Goal: Information Seeking & Learning: Find specific fact

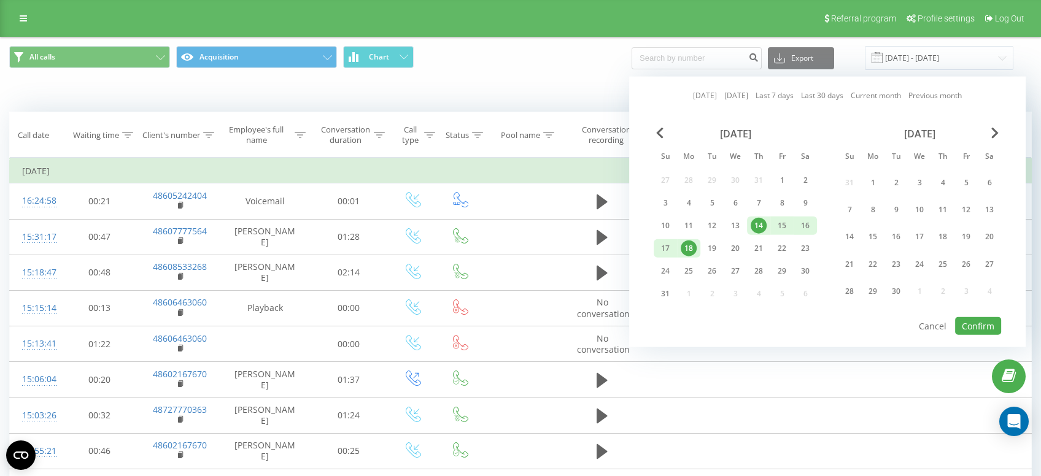
click at [690, 248] on div "18" at bounding box center [689, 249] width 16 height 16
click at [709, 248] on div "19" at bounding box center [712, 249] width 16 height 16
click at [958, 326] on button "Confirm" at bounding box center [978, 326] width 46 height 18
type input "[DATE] - [DATE]"
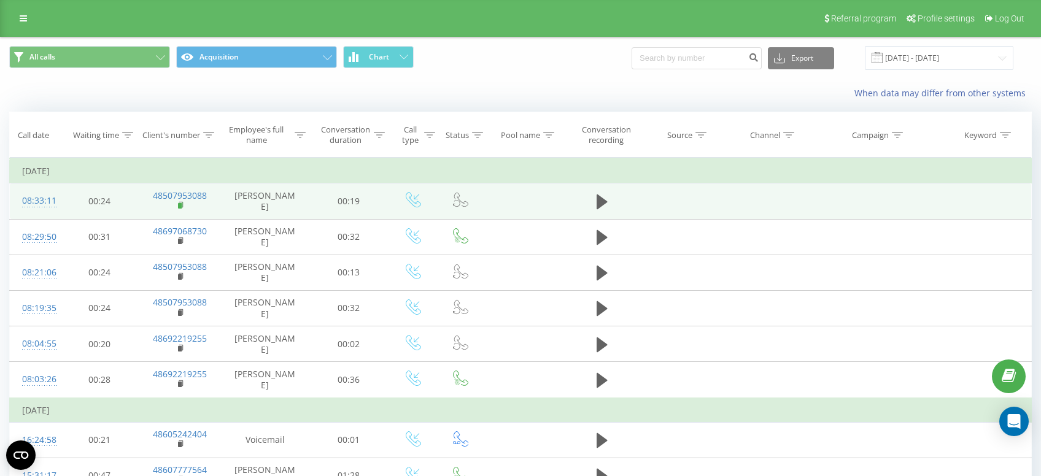
click at [179, 206] on rect at bounding box center [180, 206] width 4 height 6
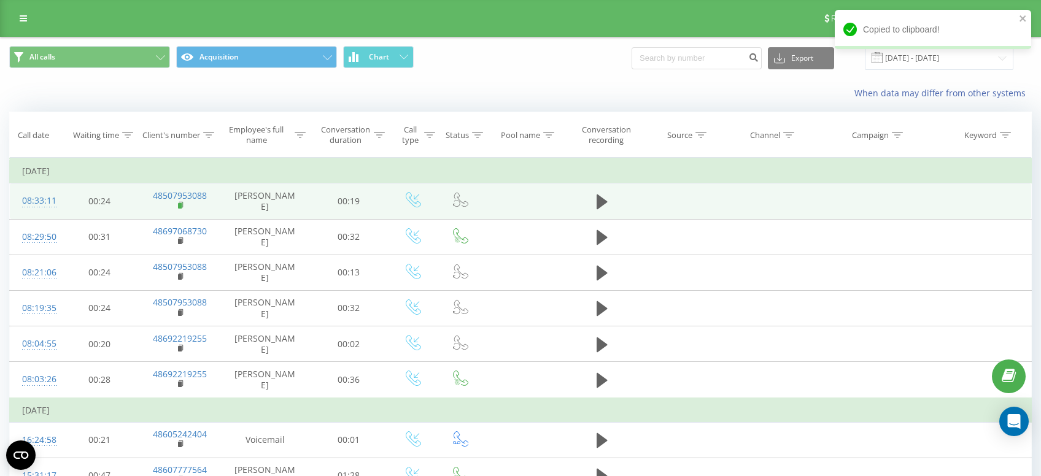
click at [181, 204] on rect at bounding box center [180, 206] width 4 height 6
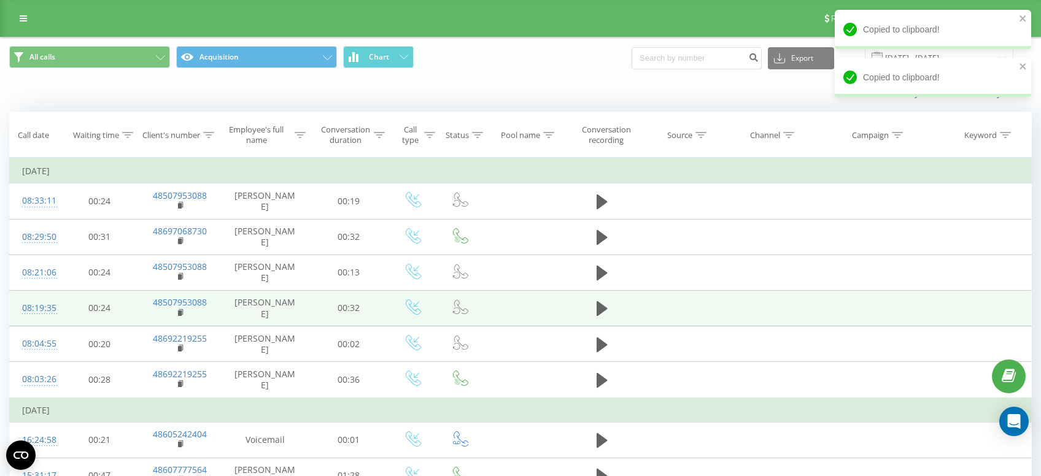
drag, startPoint x: 181, startPoint y: 206, endPoint x: 327, endPoint y: 294, distance: 171.0
click at [181, 206] on rect at bounding box center [180, 206] width 4 height 6
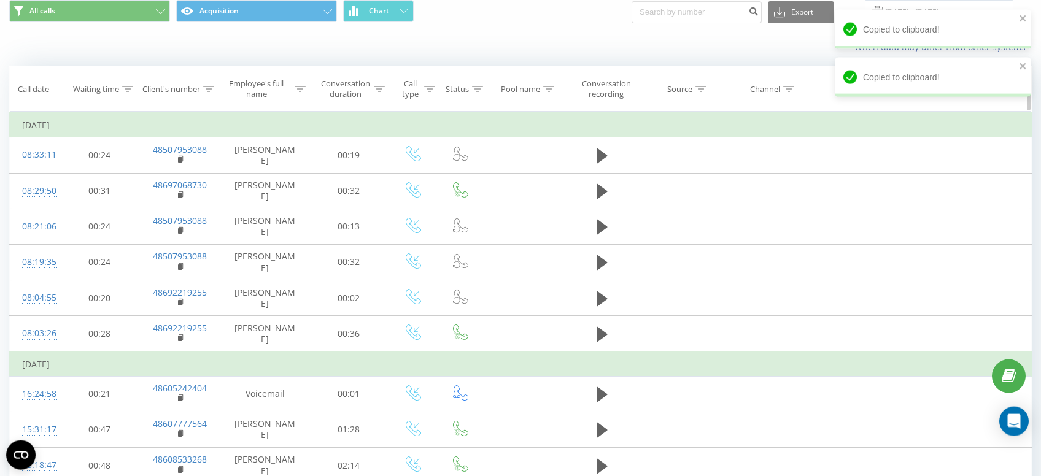
scroll to position [65, 0]
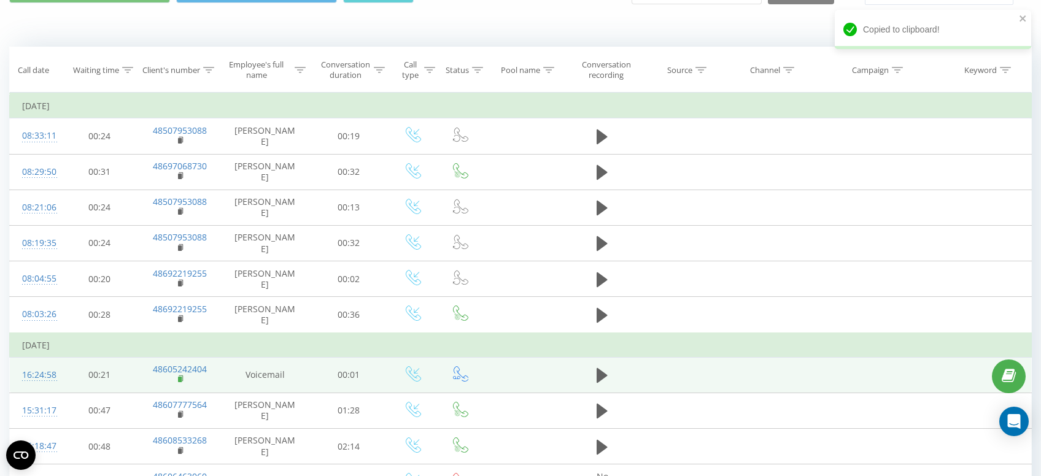
click at [182, 383] on icon at bounding box center [181, 379] width 7 height 9
click at [179, 379] on rect at bounding box center [180, 380] width 4 height 6
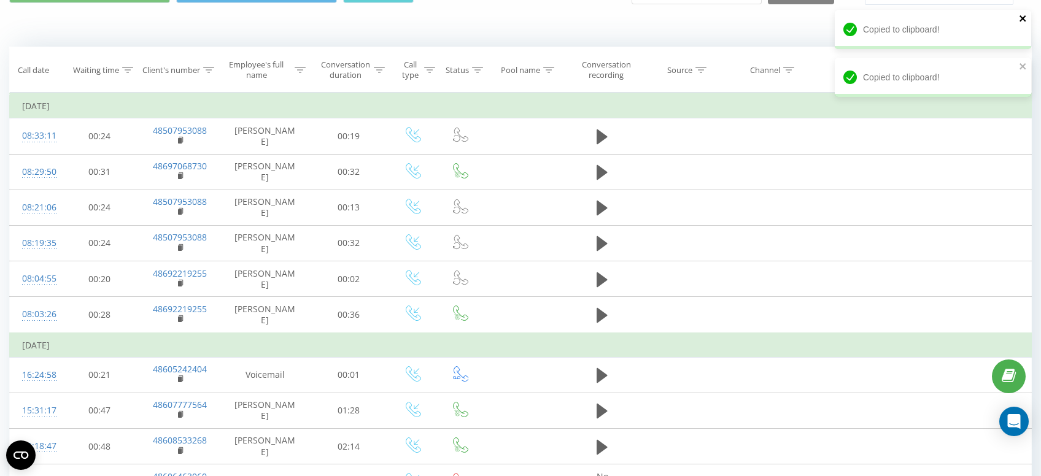
click at [1025, 16] on icon "close" at bounding box center [1023, 19] width 9 height 10
click at [1022, 19] on icon "close" at bounding box center [1023, 18] width 6 height 6
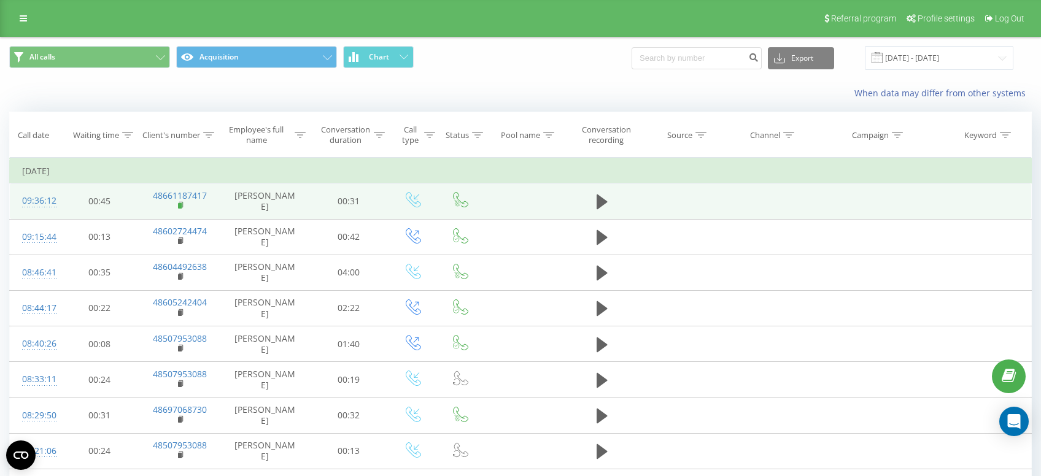
click at [180, 206] on rect at bounding box center [180, 206] width 4 height 6
click at [181, 206] on rect at bounding box center [180, 206] width 4 height 6
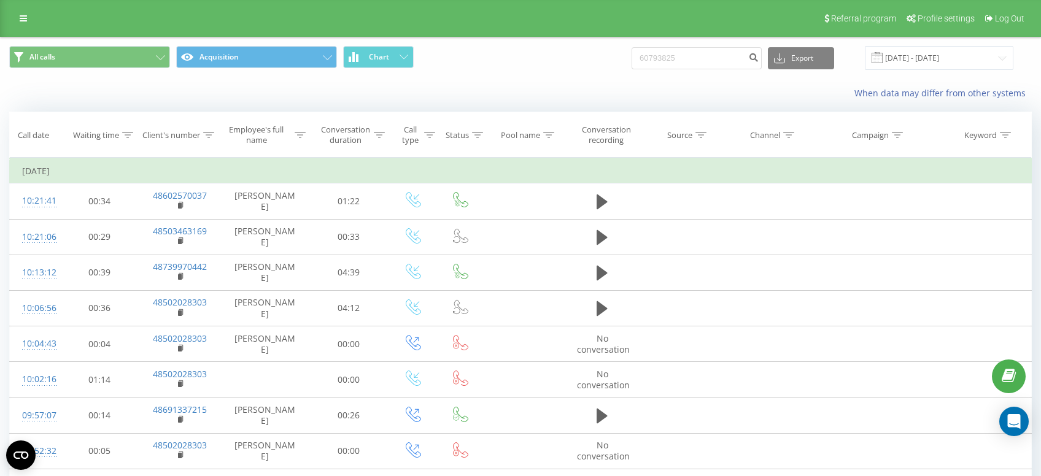
type input "607938252"
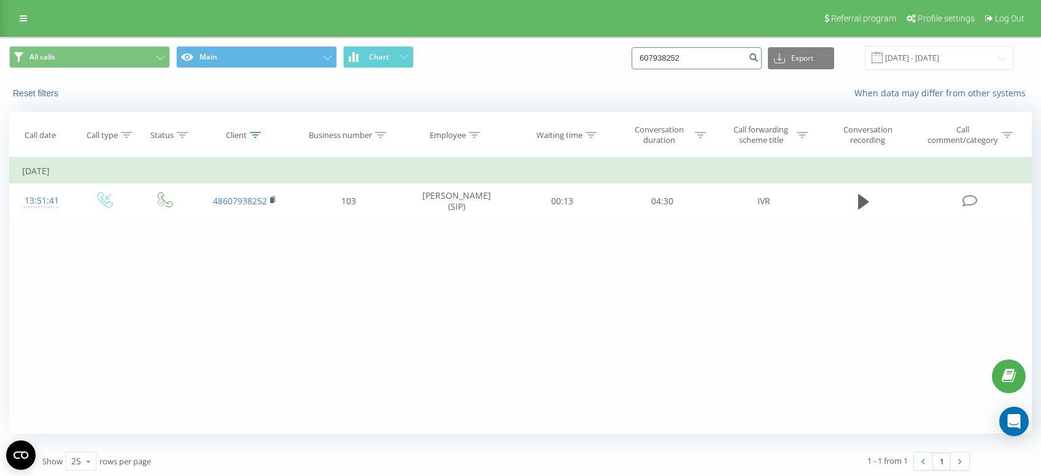
click at [741, 53] on input "607938252" at bounding box center [697, 58] width 130 height 22
drag, startPoint x: 736, startPoint y: 53, endPoint x: 648, endPoint y: 48, distance: 87.9
click at [648, 48] on input "607938252" at bounding box center [697, 58] width 130 height 22
type input "508928810"
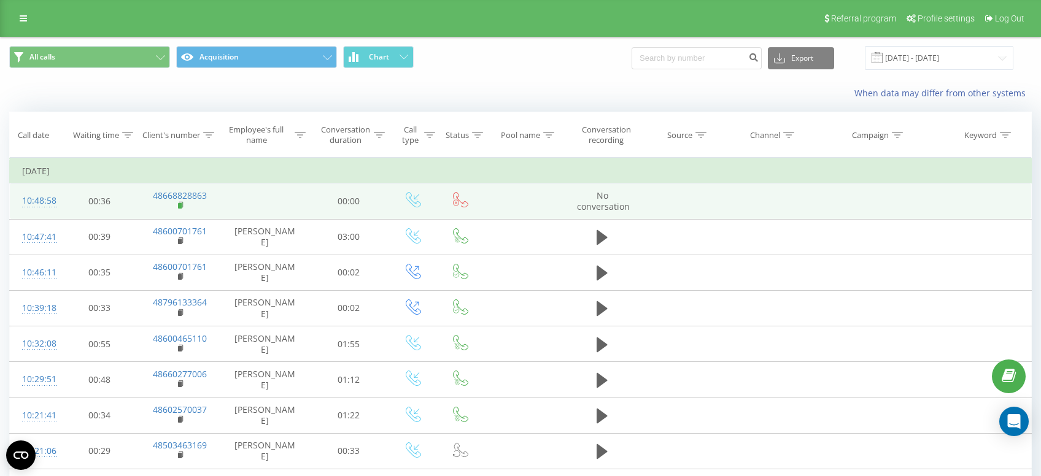
click at [179, 208] on rect at bounding box center [180, 206] width 4 height 6
click at [181, 205] on rect at bounding box center [180, 206] width 4 height 6
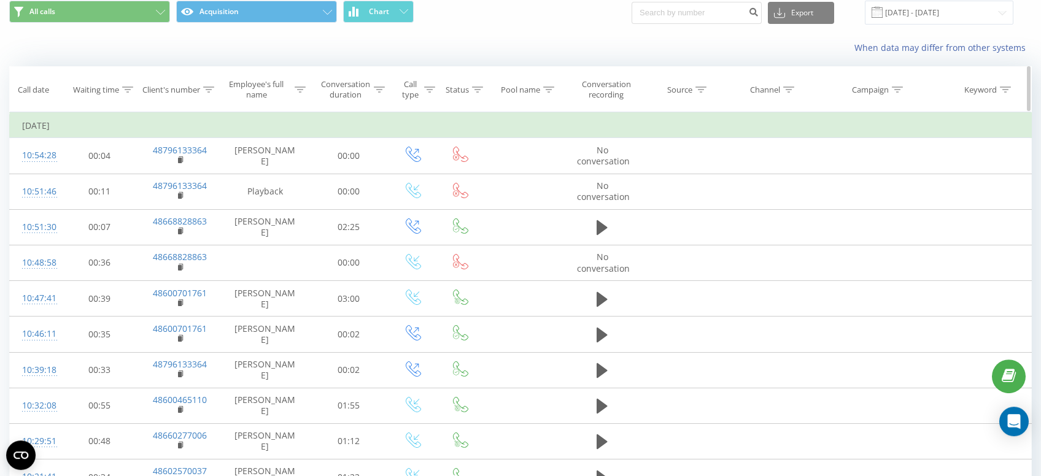
scroll to position [65, 0]
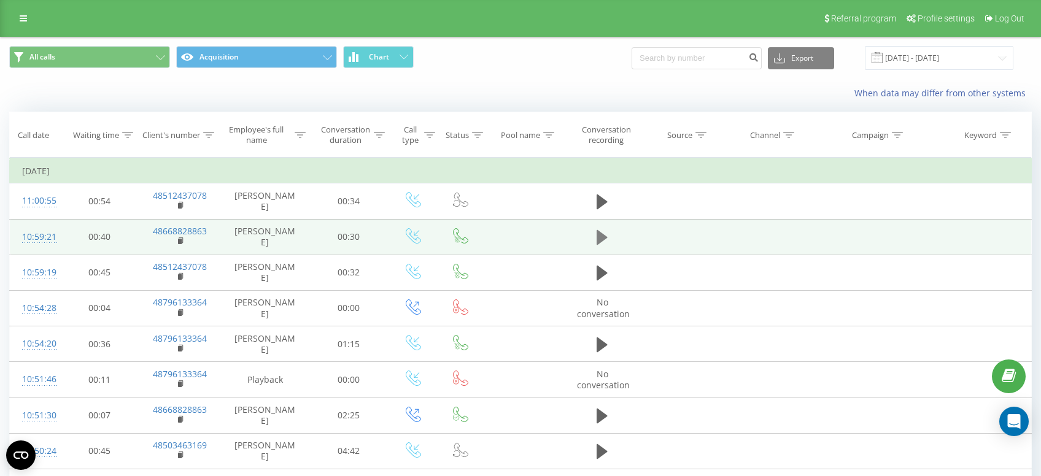
click at [604, 235] on icon at bounding box center [602, 237] width 11 height 15
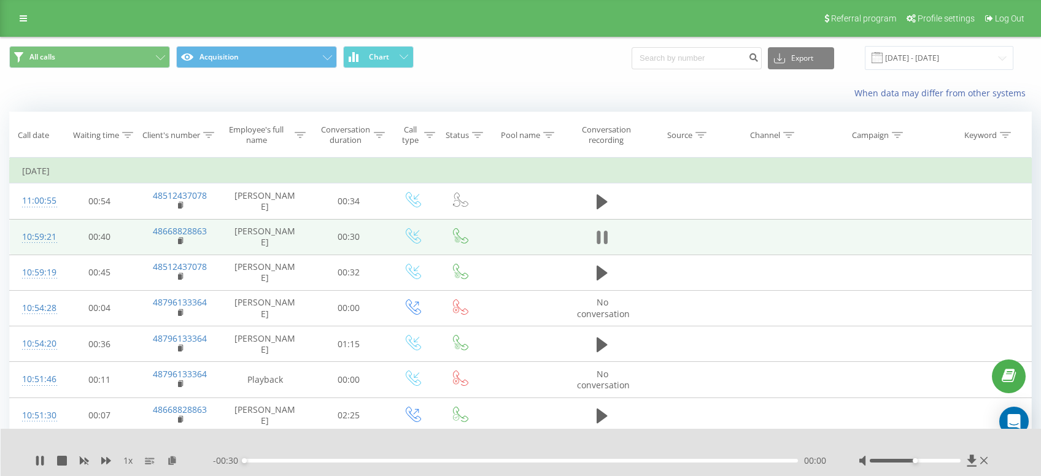
click at [608, 240] on icon at bounding box center [606, 238] width 4 height 14
click at [182, 242] on rect at bounding box center [180, 242] width 4 height 6
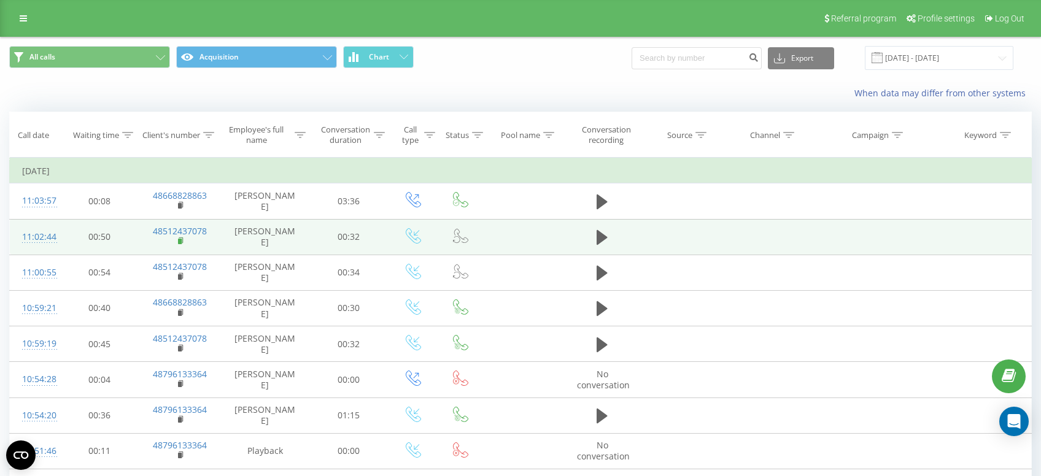
click at [181, 240] on rect at bounding box center [180, 242] width 4 height 6
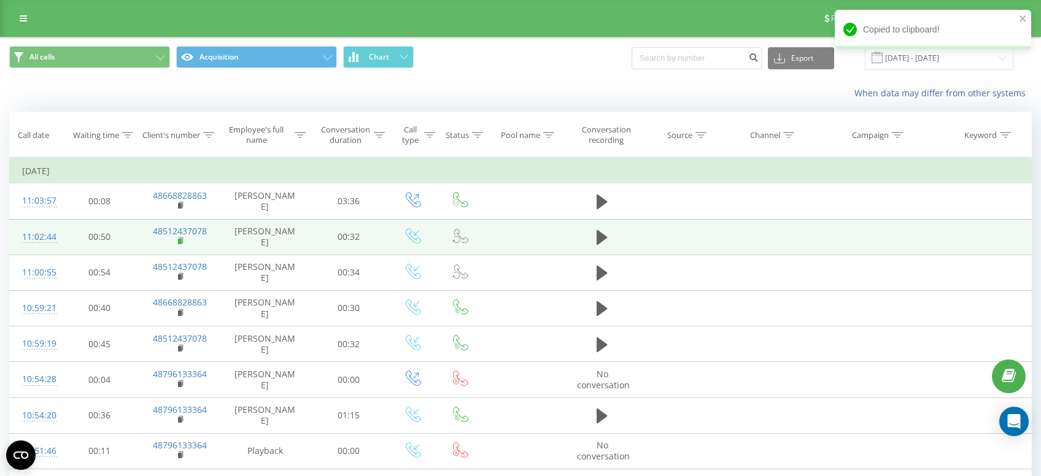
click at [179, 242] on rect at bounding box center [180, 242] width 4 height 6
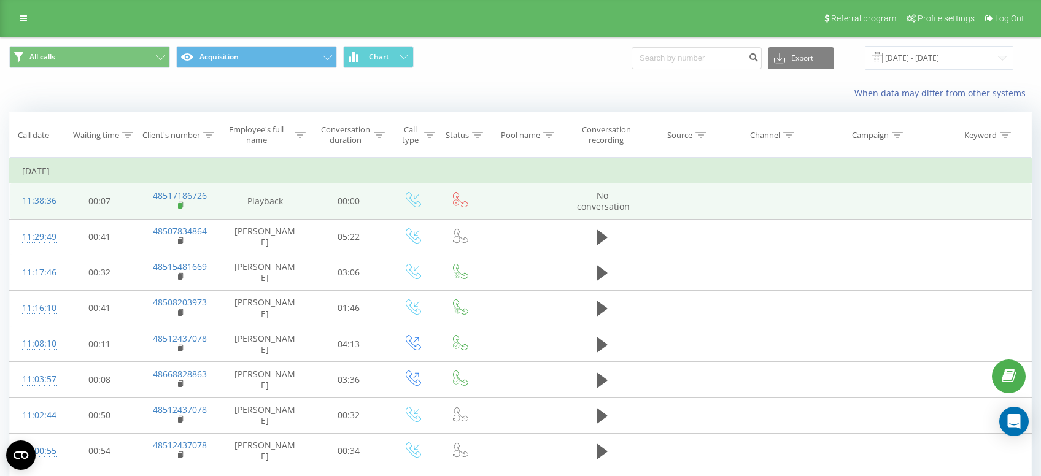
click at [180, 206] on rect at bounding box center [180, 206] width 4 height 6
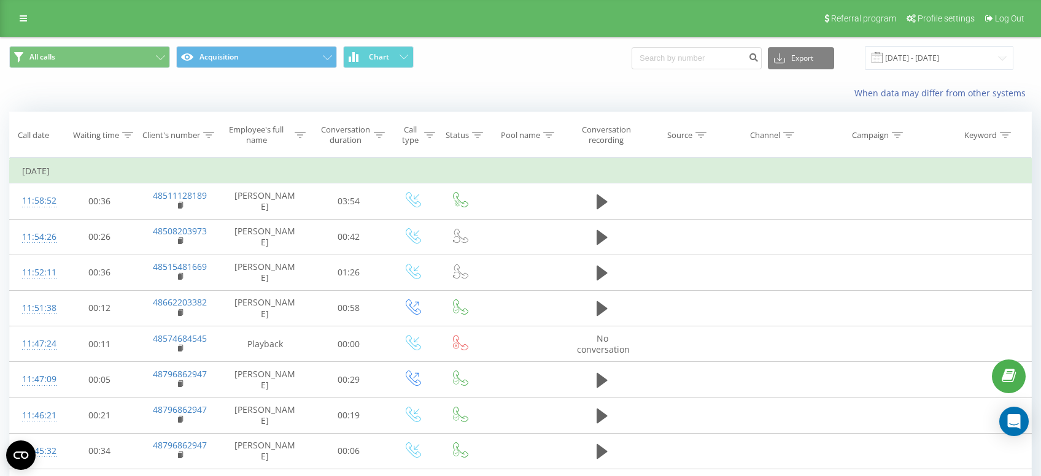
click at [333, 96] on div "When data may differ from other systems" at bounding box center [521, 93] width 1040 height 29
type input "511177062"
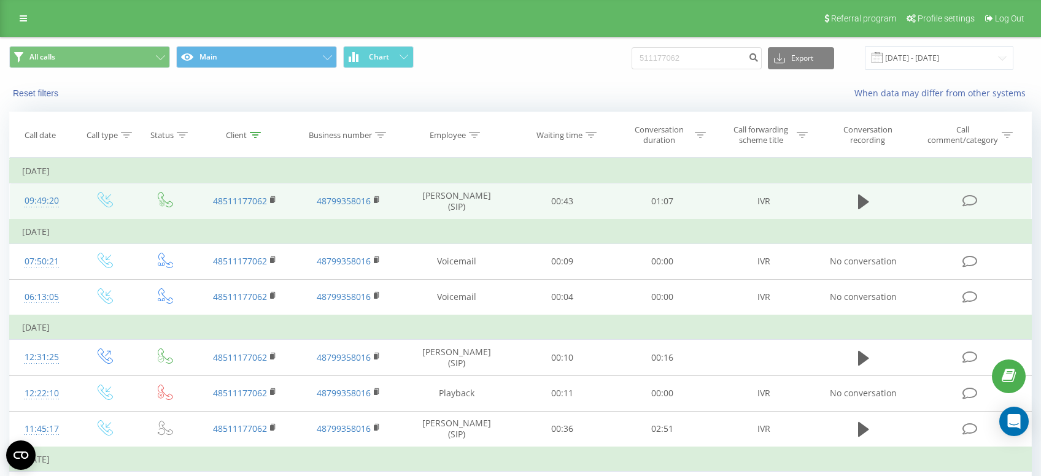
click at [846, 202] on td at bounding box center [864, 202] width 96 height 36
click at [873, 199] on td at bounding box center [864, 202] width 96 height 36
click at [858, 203] on icon at bounding box center [863, 202] width 11 height 15
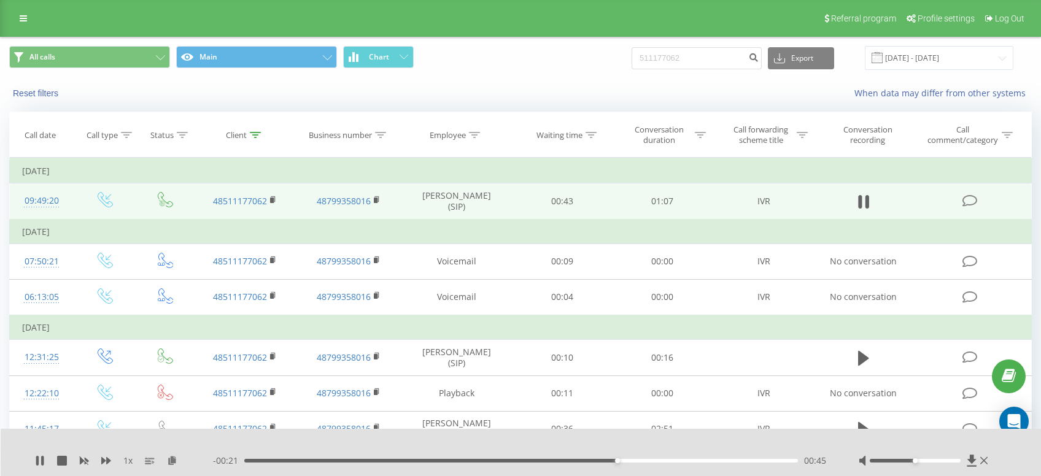
click at [34, 461] on div "1 x - 00:21 00:45 00:45" at bounding box center [521, 452] width 1041 height 47
click at [39, 461] on icon at bounding box center [40, 461] width 10 height 10
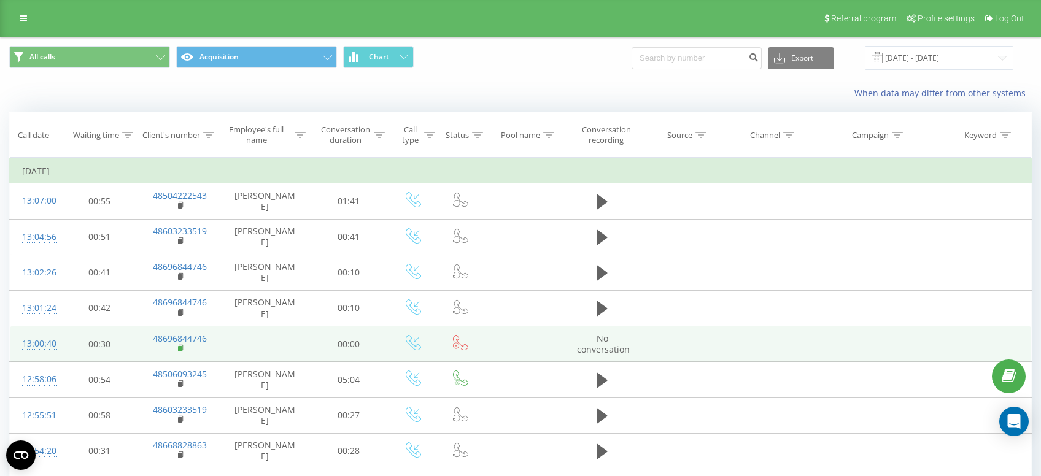
click at [179, 349] on rect at bounding box center [180, 349] width 4 height 6
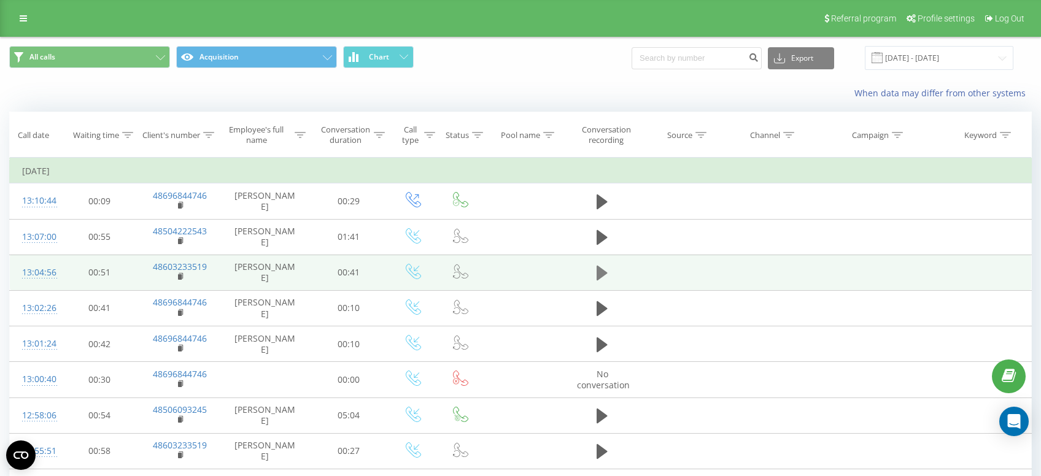
click at [601, 274] on icon at bounding box center [602, 273] width 11 height 15
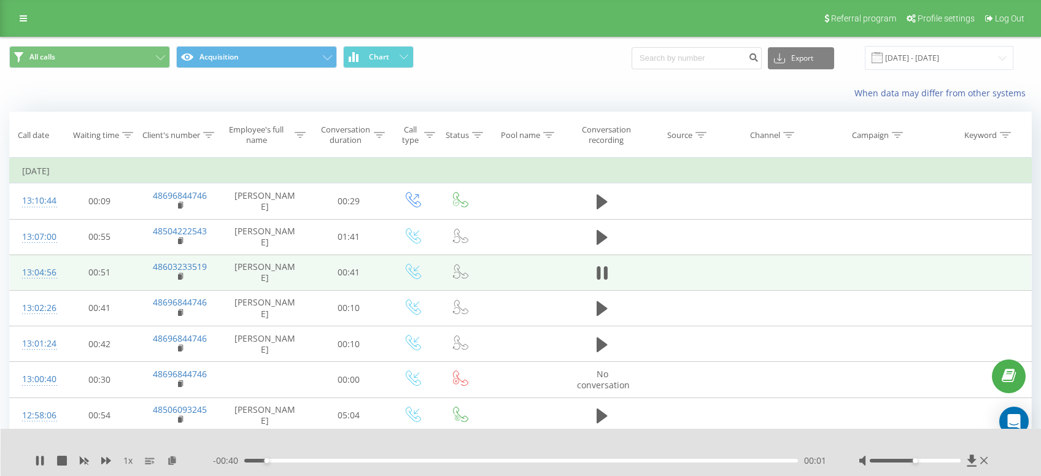
click at [601, 274] on icon at bounding box center [602, 273] width 11 height 17
click at [336, 82] on div "When data may differ from other systems" at bounding box center [521, 93] width 1040 height 29
